Goal: Information Seeking & Learning: Check status

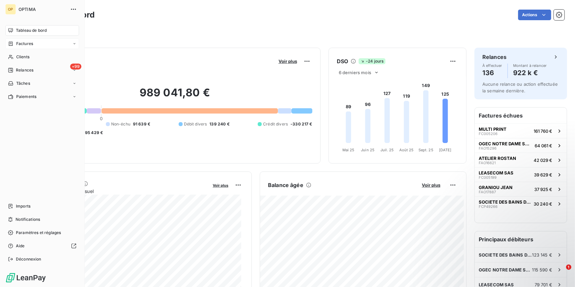
click at [22, 43] on span "Factures" at bounding box center [24, 44] width 17 height 6
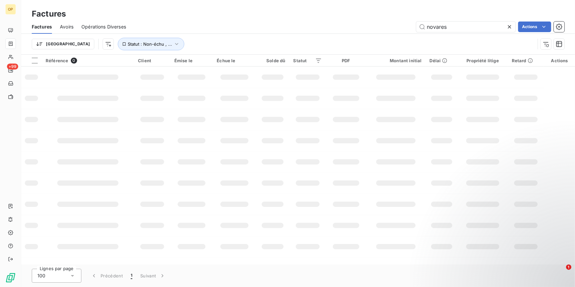
drag, startPoint x: 452, startPoint y: 29, endPoint x: 250, endPoint y: 14, distance: 202.5
click at [250, 14] on div "Factures Factures Avoirs Opérations Diverses novares Actions Trier Statut : Non…" at bounding box center [298, 27] width 554 height 55
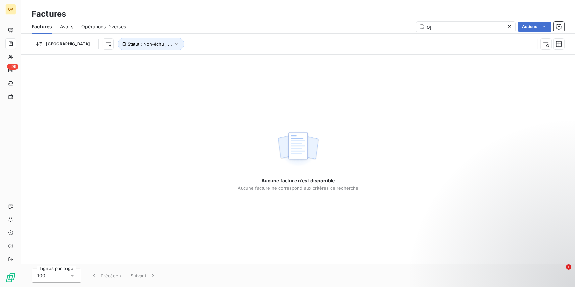
type input "o"
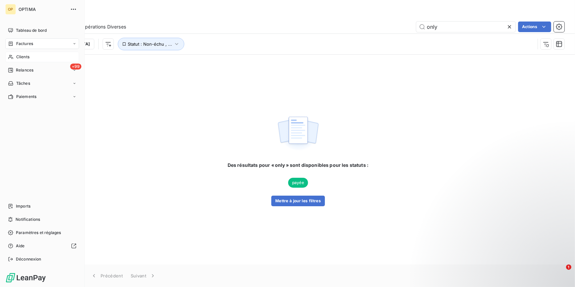
type input "only"
click at [23, 56] on span "Clients" at bounding box center [22, 57] width 13 height 6
click at [20, 60] on div "Clients" at bounding box center [42, 57] width 74 height 11
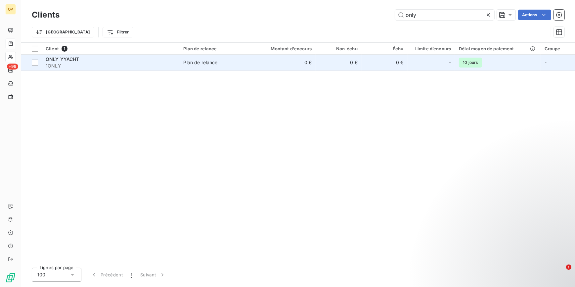
type input "only"
click at [107, 55] on td "ONLY YYACHT 1ONLY" at bounding box center [111, 63] width 138 height 16
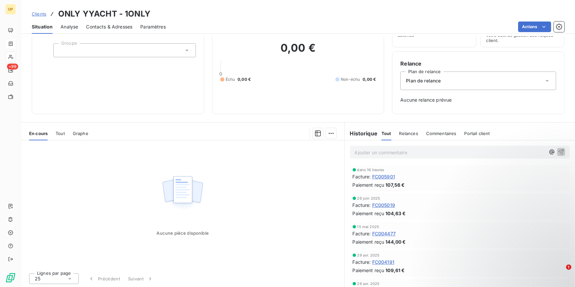
scroll to position [39, 0]
click at [61, 134] on span "Tout" at bounding box center [60, 132] width 9 height 5
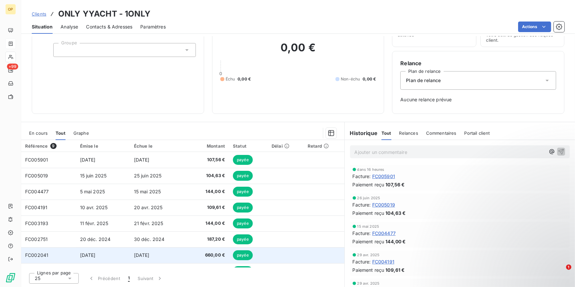
scroll to position [27, 0]
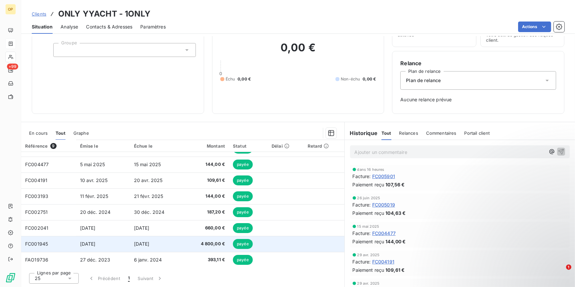
click at [32, 241] on span "FC001945" at bounding box center [36, 244] width 23 height 6
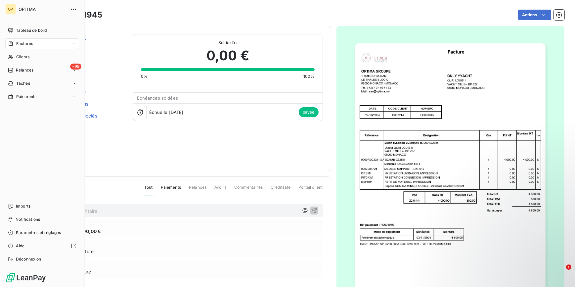
click at [32, 45] on span "Factures" at bounding box center [24, 44] width 17 height 6
click at [43, 44] on div "Factures" at bounding box center [42, 43] width 74 height 11
click at [19, 57] on span "Clients" at bounding box center [22, 57] width 13 height 6
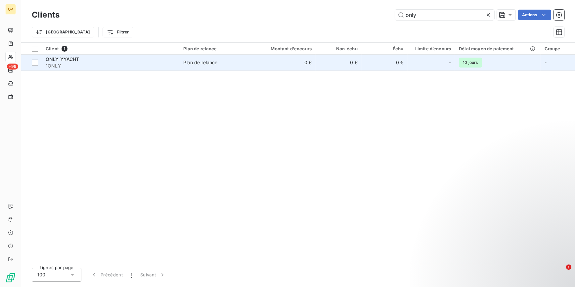
click at [69, 64] on span "1ONLY" at bounding box center [111, 66] width 130 height 7
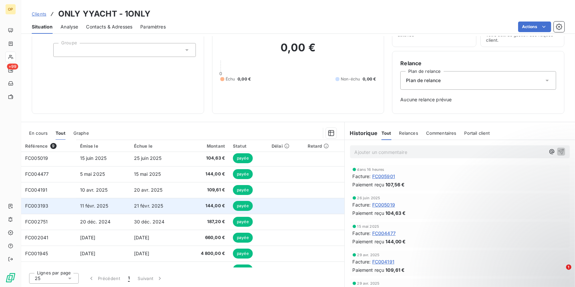
scroll to position [27, 0]
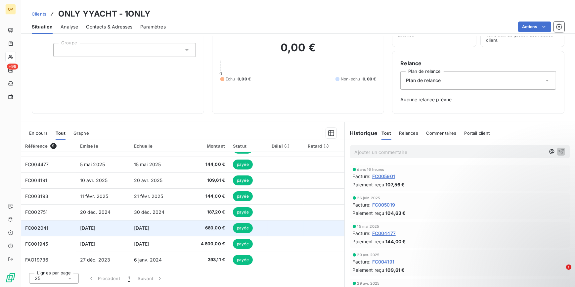
click at [47, 227] on span "FC002041" at bounding box center [36, 228] width 23 height 6
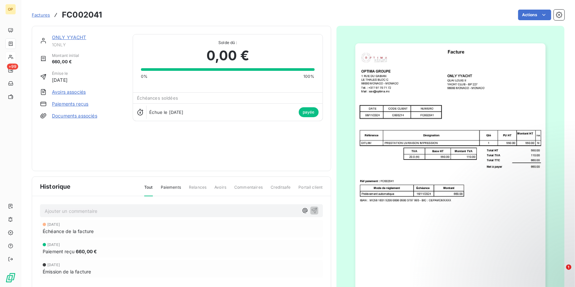
click at [37, 15] on span "Factures" at bounding box center [41, 14] width 18 height 5
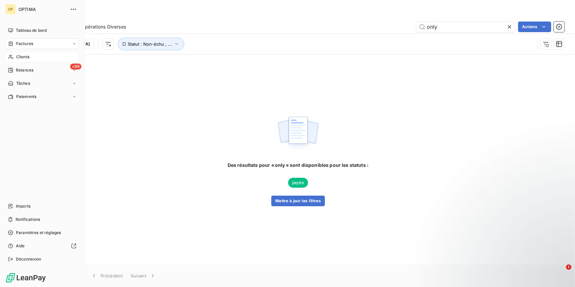
click at [28, 56] on span "Clients" at bounding box center [22, 57] width 13 height 6
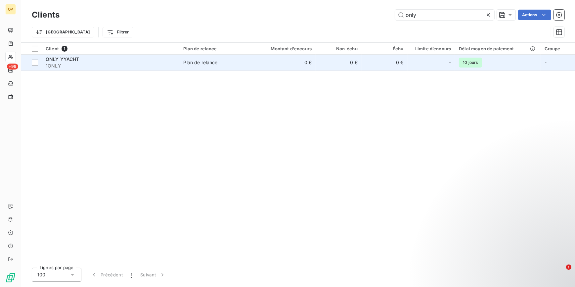
click at [62, 63] on span "1ONLY" at bounding box center [111, 66] width 130 height 7
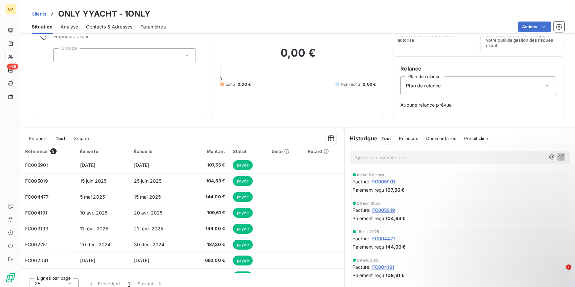
scroll to position [39, 0]
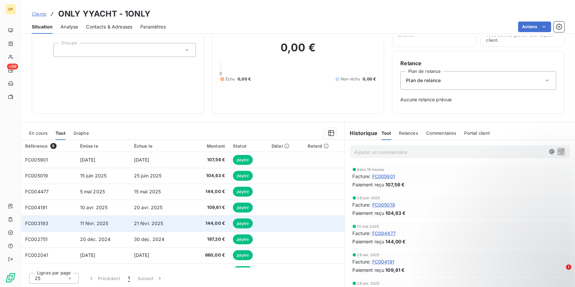
click at [29, 220] on span "FC003193" at bounding box center [36, 223] width 23 height 6
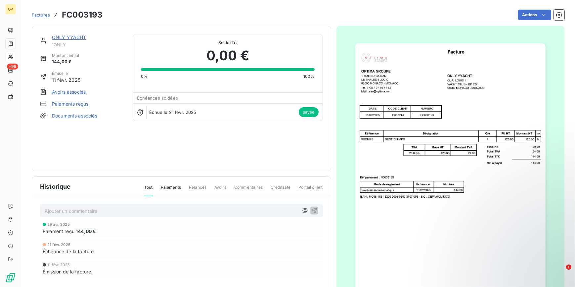
click at [69, 38] on link "ONLY YYACHT" at bounding box center [69, 37] width 34 height 6
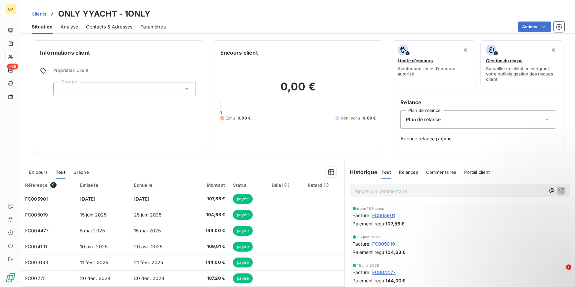
scroll to position [39, 0]
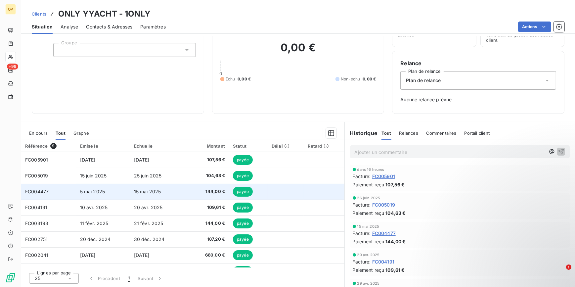
click at [43, 191] on span "FC004477" at bounding box center [36, 192] width 23 height 6
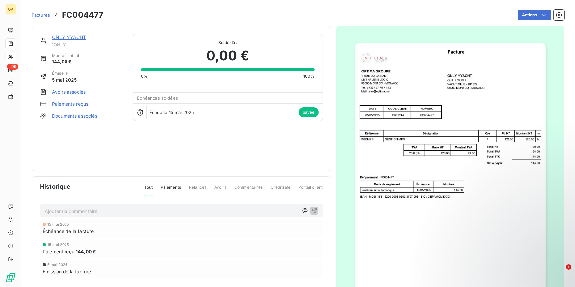
click at [67, 37] on link "ONLY YYACHT" at bounding box center [69, 37] width 34 height 6
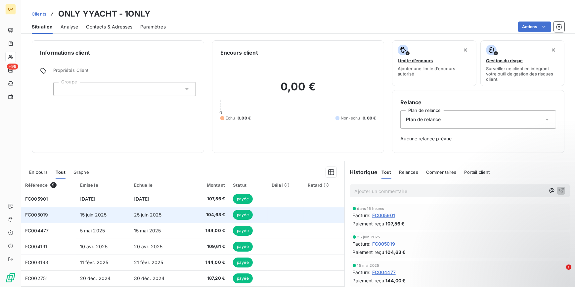
click at [95, 215] on span "15 juin 2025" at bounding box center [93, 215] width 27 height 6
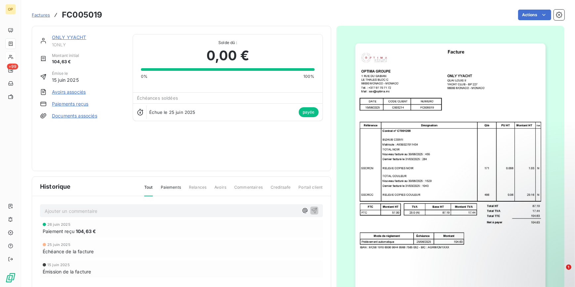
click at [44, 15] on span "Factures" at bounding box center [41, 14] width 18 height 5
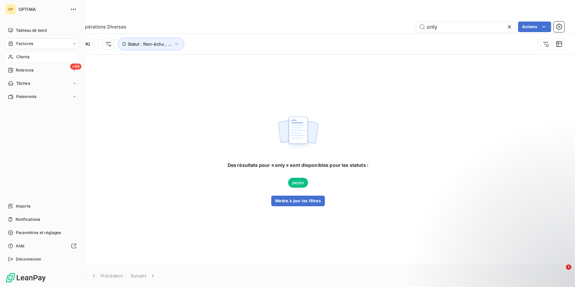
click at [31, 58] on div "Clients" at bounding box center [42, 57] width 74 height 11
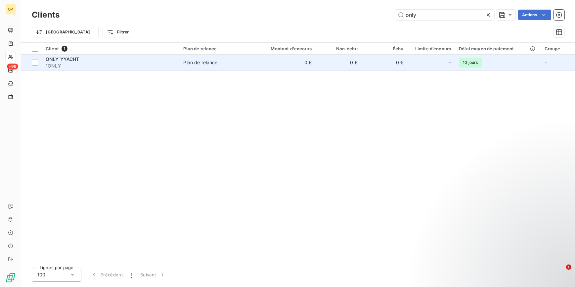
click at [74, 63] on span "1ONLY" at bounding box center [111, 66] width 130 height 7
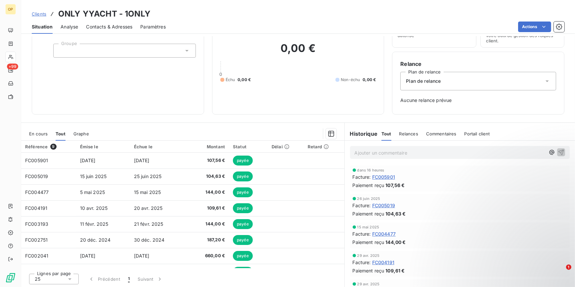
scroll to position [39, 0]
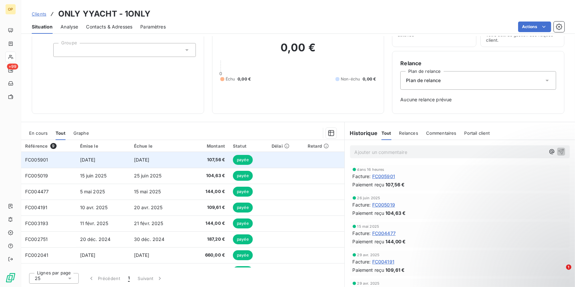
click at [44, 162] on span "FC005901" at bounding box center [36, 160] width 23 height 6
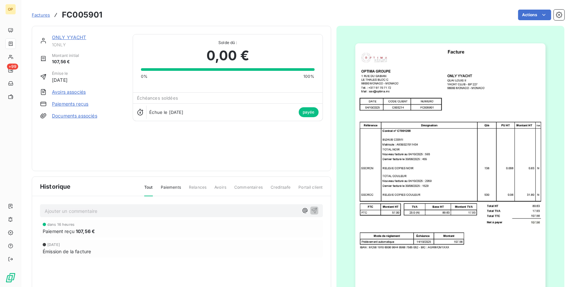
click at [71, 37] on link "ONLY YYACHT" at bounding box center [69, 37] width 34 height 6
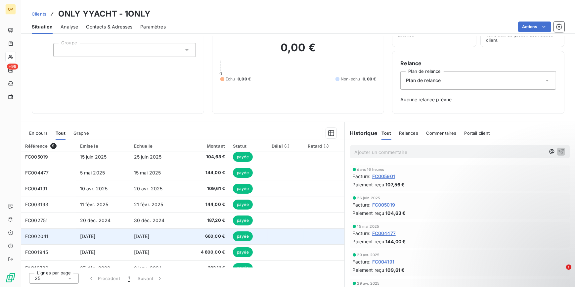
scroll to position [27, 0]
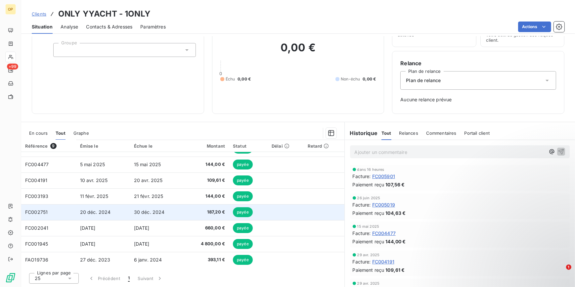
click at [32, 214] on td "FC002751" at bounding box center [48, 212] width 55 height 16
